Goal: Task Accomplishment & Management: Use online tool/utility

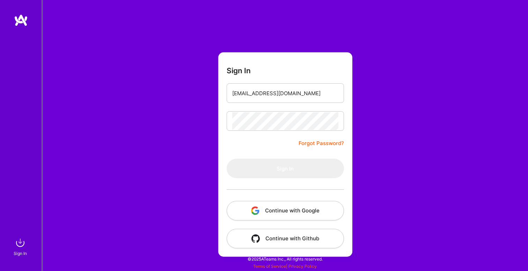
type input "[EMAIL_ADDRESS][DOMAIN_NAME]"
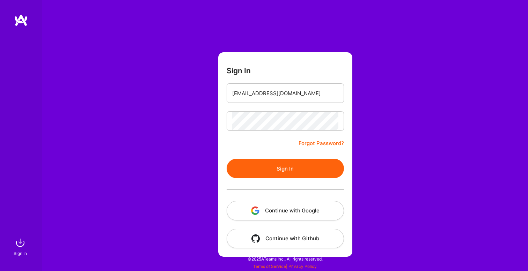
click at [275, 168] on button "Sign In" at bounding box center [285, 169] width 117 height 20
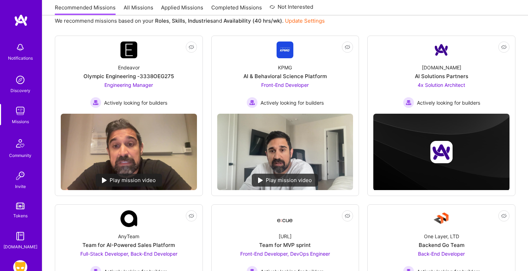
scroll to position [85, 0]
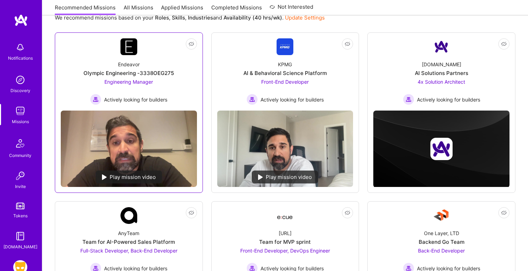
click at [135, 72] on div "Olympic Engineering -3338OEG275" at bounding box center [128, 73] width 90 height 7
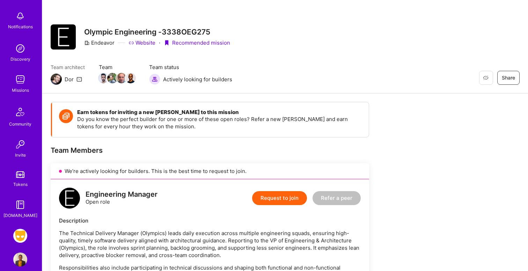
scroll to position [41, 0]
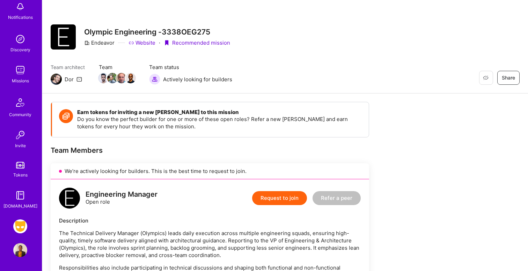
click at [23, 228] on img at bounding box center [20, 227] width 14 height 14
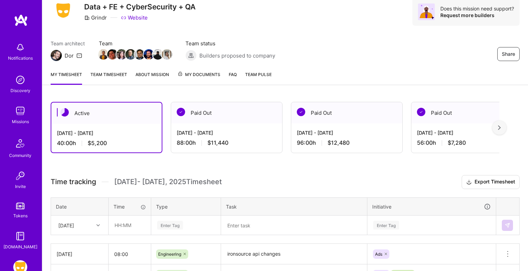
scroll to position [6, 0]
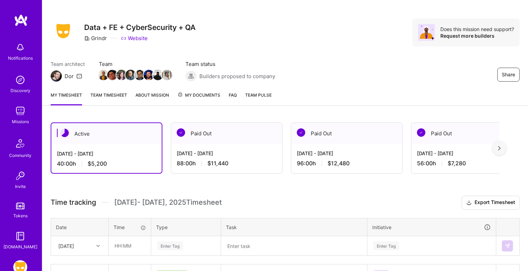
click at [119, 139] on div "Active" at bounding box center [106, 133] width 110 height 21
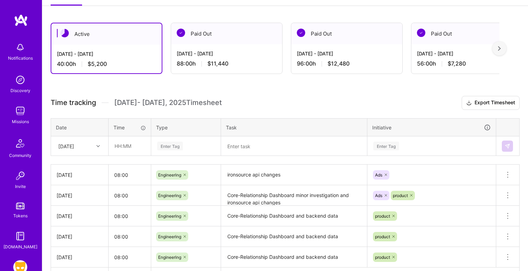
scroll to position [135, 0]
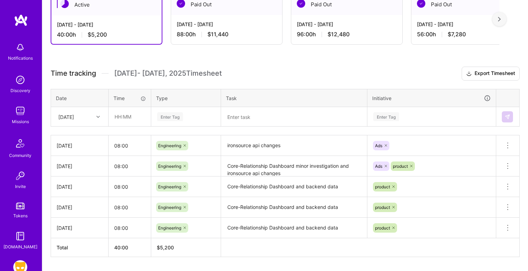
click at [91, 119] on div "[DATE]" at bounding box center [74, 117] width 39 height 12
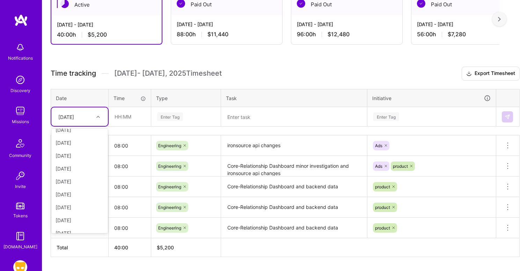
scroll to position [66, 0]
click at [79, 185] on div "[DATE]" at bounding box center [79, 187] width 57 height 13
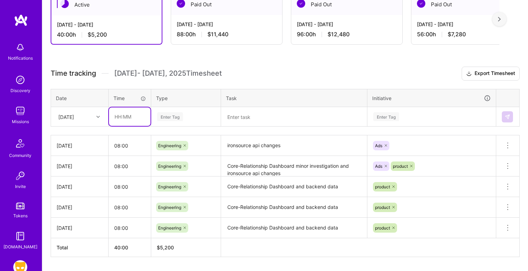
click at [129, 117] on input "text" at bounding box center [130, 117] width 42 height 19
type input "08:00"
type input "Engine"
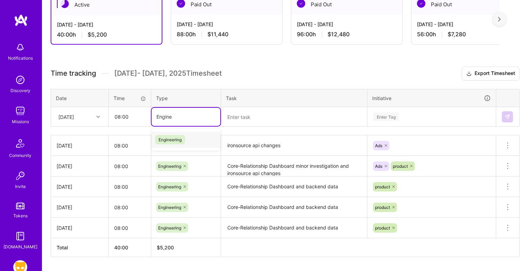
click at [178, 139] on span "Engineering" at bounding box center [170, 139] width 30 height 9
click at [251, 115] on textarea at bounding box center [294, 117] width 145 height 18
